Goal: Task Accomplishment & Management: Complete application form

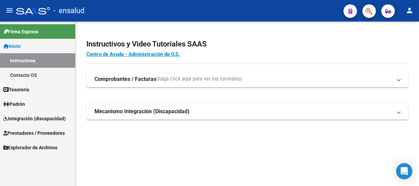
click at [35, 133] on span "Prestadores / Proveedores" at bounding box center [33, 132] width 61 height 7
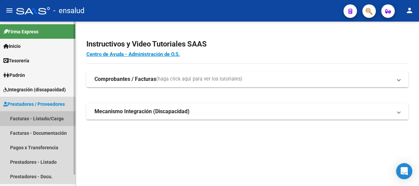
click at [39, 119] on link "Facturas - Listado/Carga" at bounding box center [37, 118] width 75 height 15
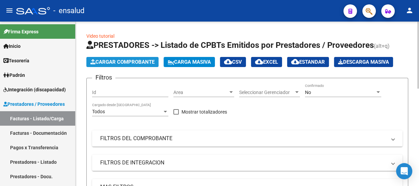
click at [137, 60] on span "Cargar Comprobante" at bounding box center [122, 62] width 64 height 6
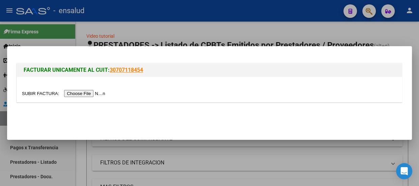
click at [101, 94] on input "file" at bounding box center [64, 93] width 85 height 7
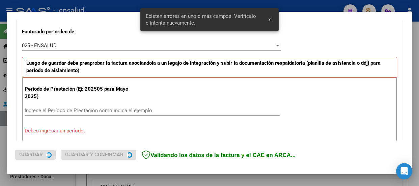
scroll to position [208, 0]
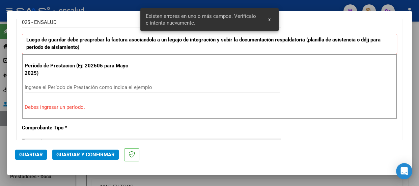
click at [30, 84] on input "Ingrese el Período de Prestación como indica el ejemplo" at bounding box center [152, 87] width 255 height 6
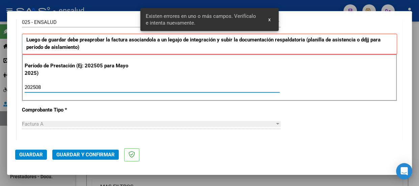
type input "202508"
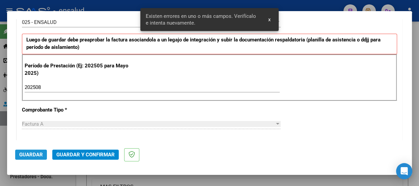
click at [35, 154] on span "Guardar" at bounding box center [31, 155] width 24 height 6
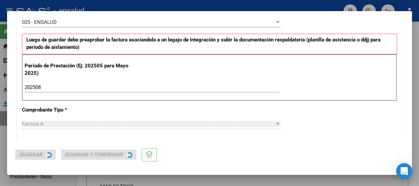
scroll to position [0, 0]
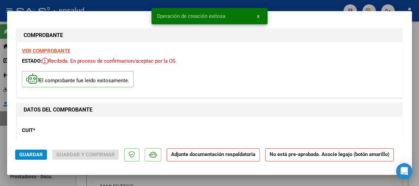
click at [258, 16] on span "x" at bounding box center [258, 16] width 2 height 6
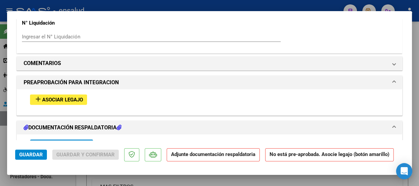
scroll to position [674, 0]
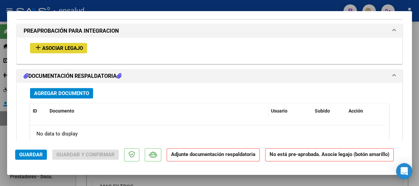
click at [69, 46] on span "Asociar Legajo" at bounding box center [62, 48] width 41 height 6
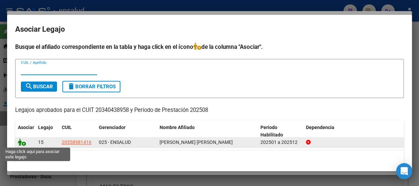
click at [22, 144] on icon at bounding box center [22, 142] width 8 height 7
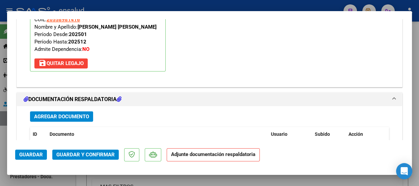
scroll to position [753, 0]
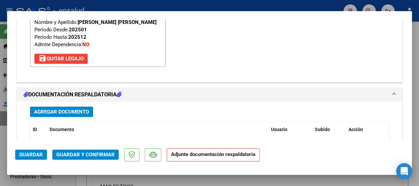
click at [64, 112] on span "Agregar Documento" at bounding box center [61, 112] width 55 height 6
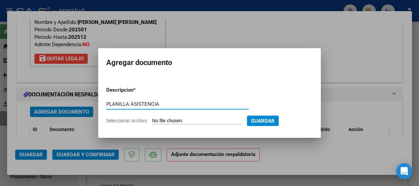
type input "PLANILLA ASISTENCIA"
click at [217, 122] on input "Seleccionar Archivo" at bounding box center [196, 121] width 89 height 6
type input "C:\fakepath\[PERSON_NAME] [PERSON_NAME] FELIPE_202508_89_N_GONZALEZ FRANCISCO_5…"
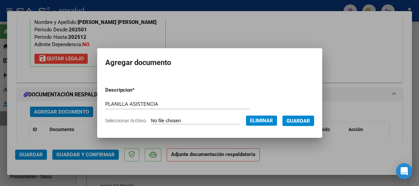
click at [302, 118] on span "Guardar" at bounding box center [298, 121] width 24 height 6
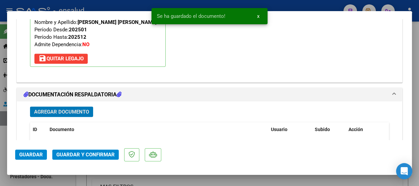
click at [100, 153] on span "Guardar y Confirmar" at bounding box center [85, 155] width 58 height 6
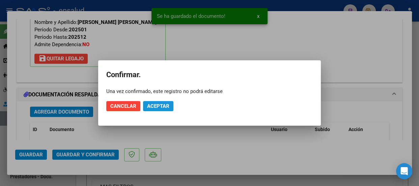
click at [165, 105] on span "Aceptar" at bounding box center [158, 106] width 22 height 6
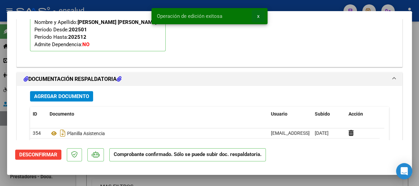
click at [258, 15] on span "x" at bounding box center [258, 16] width 2 height 6
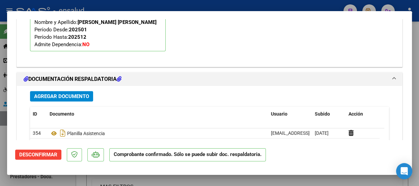
click at [258, 7] on div at bounding box center [209, 93] width 419 height 186
type input "$ 0,00"
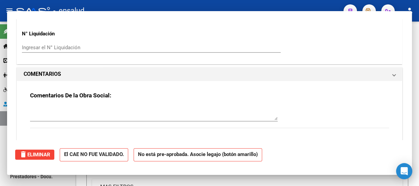
scroll to position [0, 0]
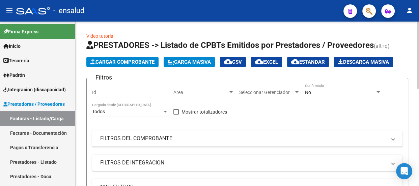
click at [138, 60] on span "Cargar Comprobante" at bounding box center [122, 62] width 64 height 6
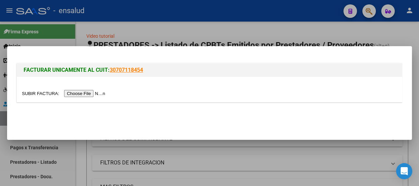
click at [83, 93] on input "file" at bounding box center [64, 93] width 85 height 7
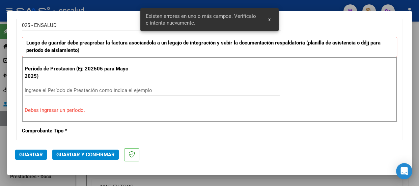
scroll to position [208, 0]
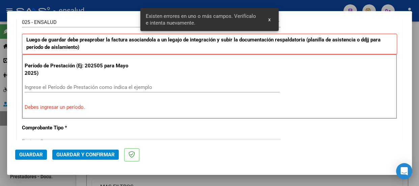
click at [41, 83] on div "Ingrese el Período de Prestación como indica el ejemplo" at bounding box center [152, 87] width 255 height 10
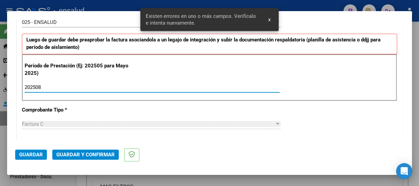
type input "202508"
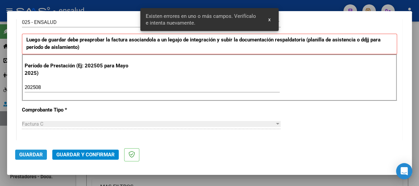
click at [35, 155] on span "Guardar" at bounding box center [31, 155] width 24 height 6
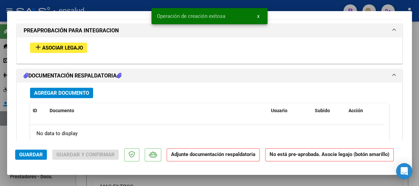
scroll to position [674, 0]
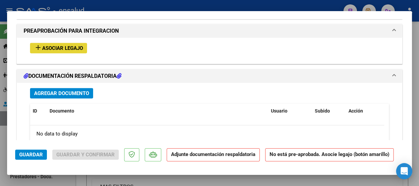
click at [56, 47] on span "Asociar Legajo" at bounding box center [62, 48] width 41 height 6
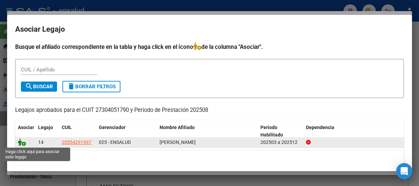
click at [23, 143] on icon at bounding box center [22, 142] width 8 height 7
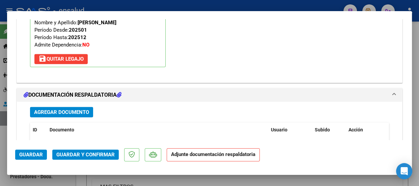
scroll to position [753, 0]
click at [74, 114] on span "Agregar Documento" at bounding box center [61, 112] width 55 height 6
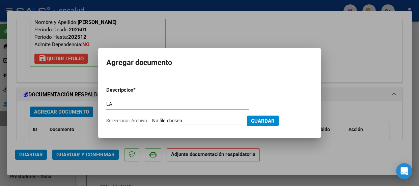
type input "L"
type input "PLANILLA ASISTENCIA"
click at [201, 119] on input "Seleccionar Archivo" at bounding box center [196, 121] width 89 height 6
type input "C:\fakepath\[PERSON_NAME] LAUTARO_202508_90_N_CRISTALDO ALEJANDRA_3-1134-PA.pdf"
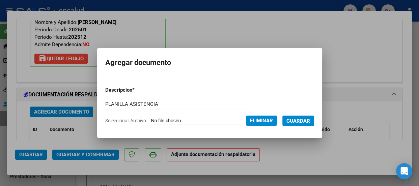
click at [302, 119] on span "Guardar" at bounding box center [298, 121] width 24 height 6
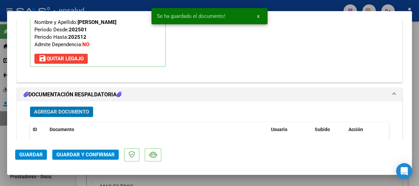
click at [86, 154] on span "Guardar y Confirmar" at bounding box center [85, 155] width 58 height 6
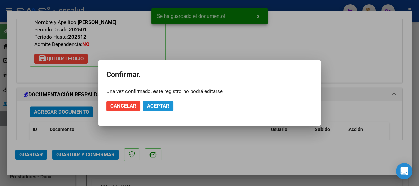
click at [166, 107] on span "Aceptar" at bounding box center [158, 106] width 22 height 6
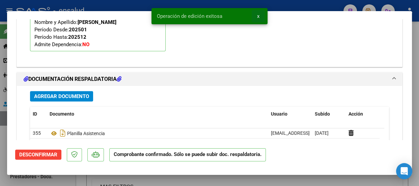
click at [257, 16] on span "x" at bounding box center [258, 16] width 2 height 6
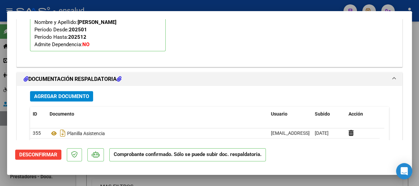
click at [259, 7] on div at bounding box center [209, 93] width 419 height 186
type input "$ 0,00"
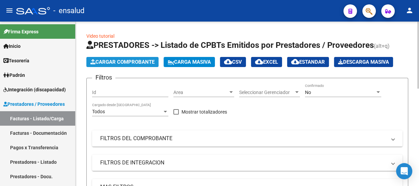
click at [132, 61] on span "Cargar Comprobante" at bounding box center [122, 62] width 64 height 6
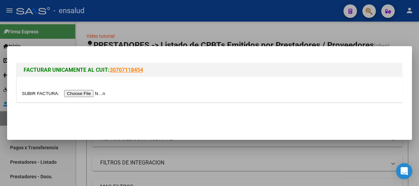
click at [97, 93] on input "file" at bounding box center [64, 93] width 85 height 7
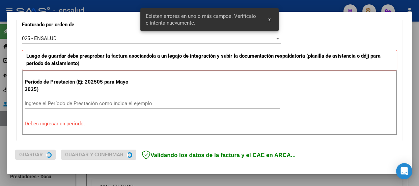
scroll to position [196, 0]
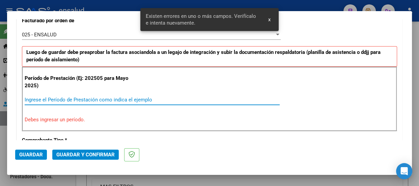
click at [41, 99] on input "Ingrese el Período de Prestación como indica el ejemplo" at bounding box center [152, 100] width 255 height 6
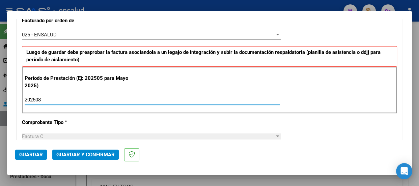
type input "202508"
click at [36, 155] on span "Guardar" at bounding box center [31, 155] width 24 height 6
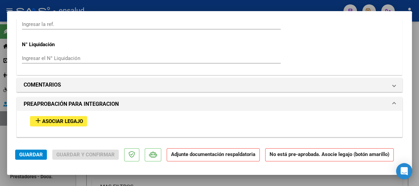
scroll to position [613, 0]
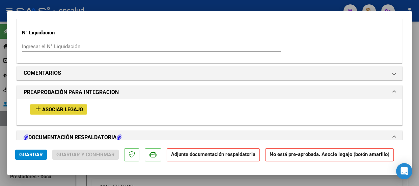
click at [67, 110] on span "Asociar Legajo" at bounding box center [62, 110] width 41 height 6
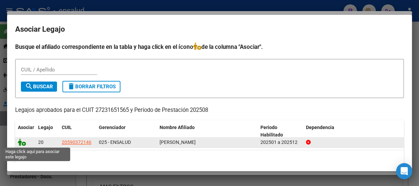
click at [22, 143] on icon at bounding box center [22, 142] width 8 height 7
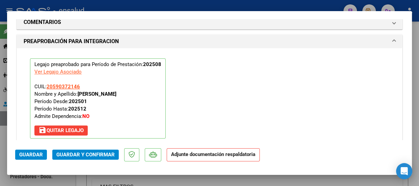
scroll to position [753, 0]
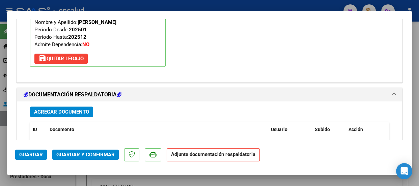
click at [83, 111] on span "Agregar Documento" at bounding box center [61, 112] width 55 height 6
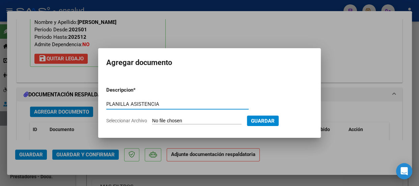
type input "PLANILLA ASISTENCIA"
click at [205, 118] on input "Seleccionar Archivo" at bounding box center [196, 121] width 89 height 6
type input "C:\fakepath\[PERSON_NAME] BELTRAN_202508_90_N_TORIELLI MARIANA_2-1506-PA.jpg"
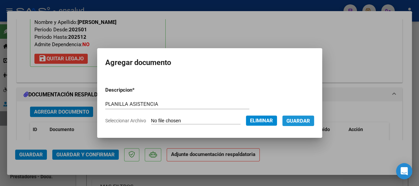
click at [302, 119] on span "Guardar" at bounding box center [298, 121] width 24 height 6
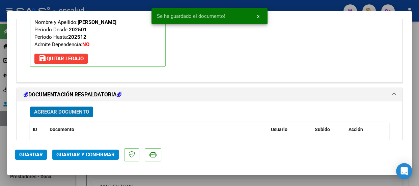
scroll to position [845, 0]
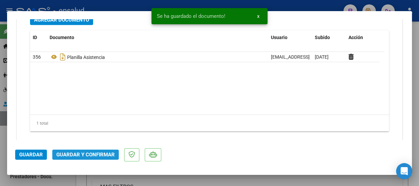
click at [86, 156] on span "Guardar y Confirmar" at bounding box center [85, 155] width 58 height 6
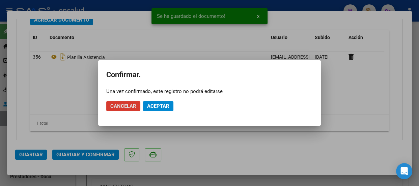
click at [163, 106] on span "Aceptar" at bounding box center [158, 106] width 22 height 6
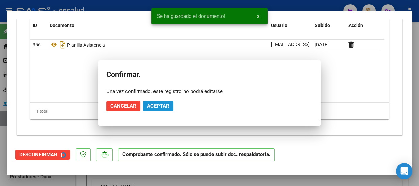
scroll to position [769, 0]
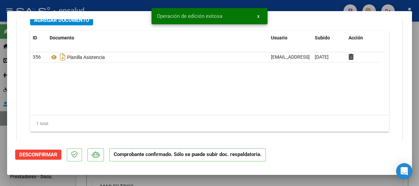
click at [257, 15] on span "x" at bounding box center [258, 16] width 2 height 6
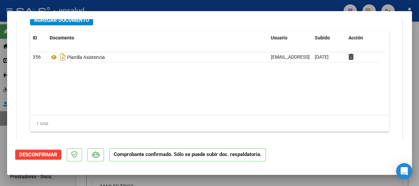
click at [249, 6] on div at bounding box center [209, 93] width 419 height 186
type input "$ 0,00"
